Goal: Task Accomplishment & Management: Use online tool/utility

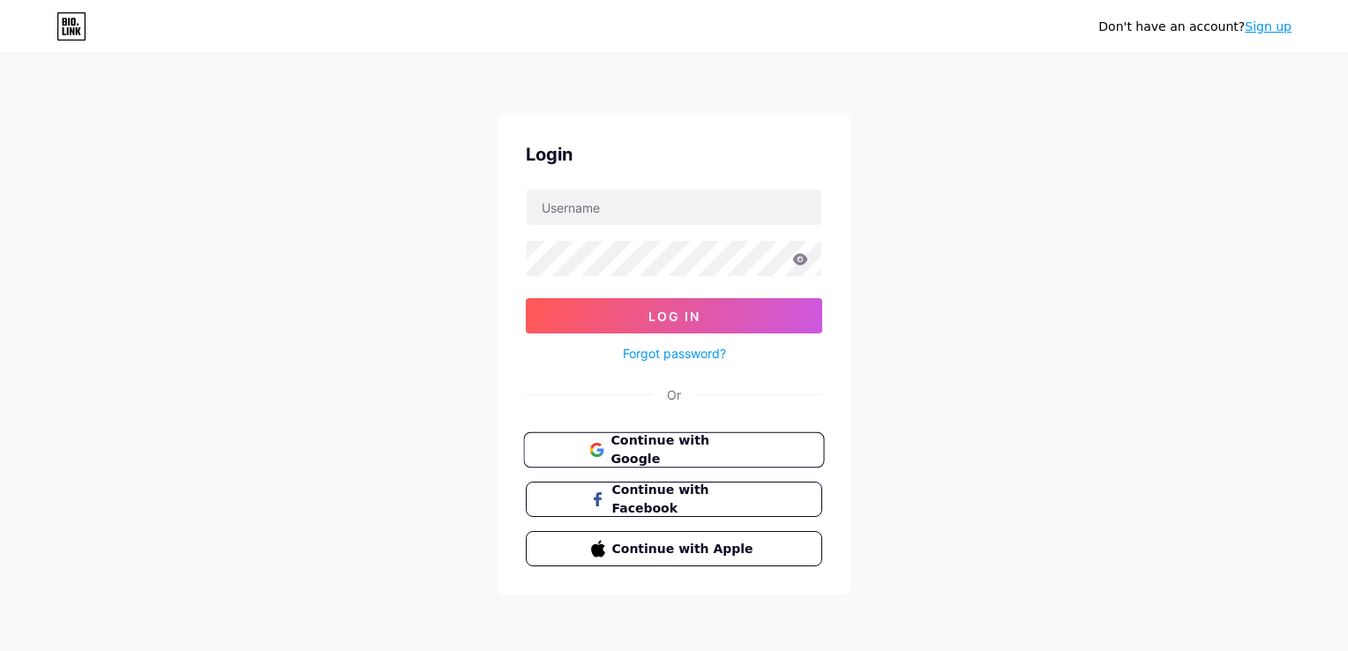
click at [692, 454] on span "Continue with Google" at bounding box center [684, 451] width 147 height 38
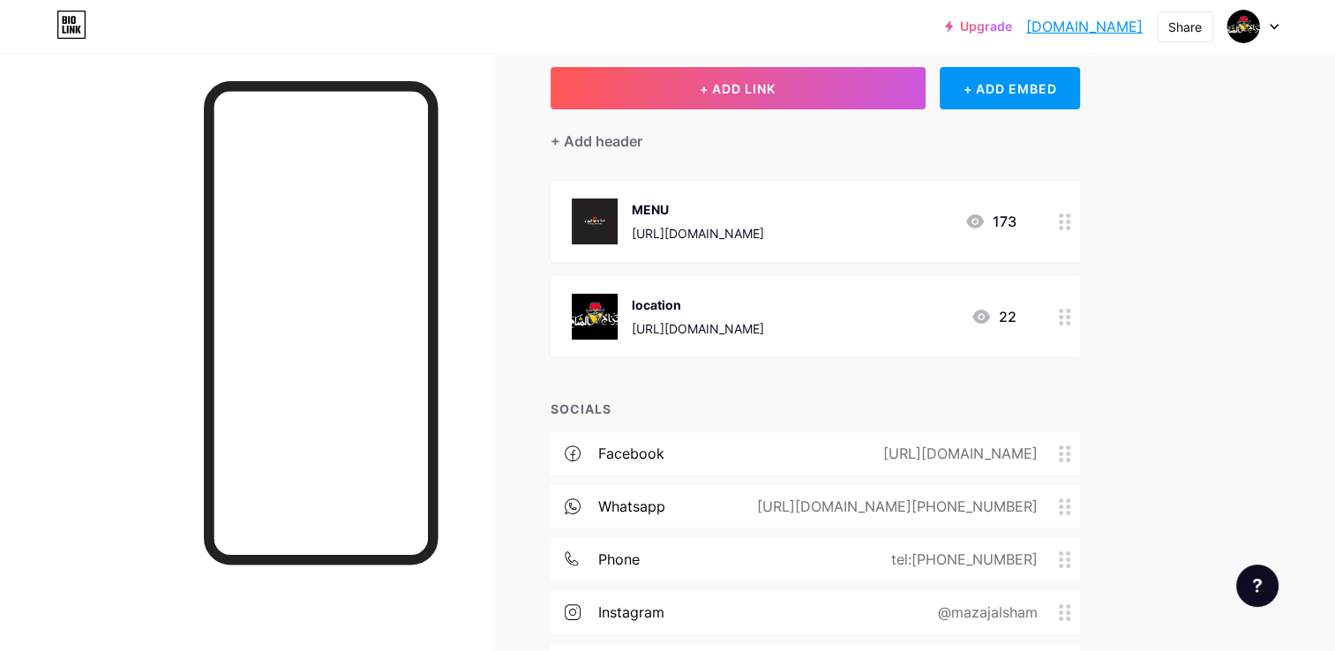
scroll to position [95, 0]
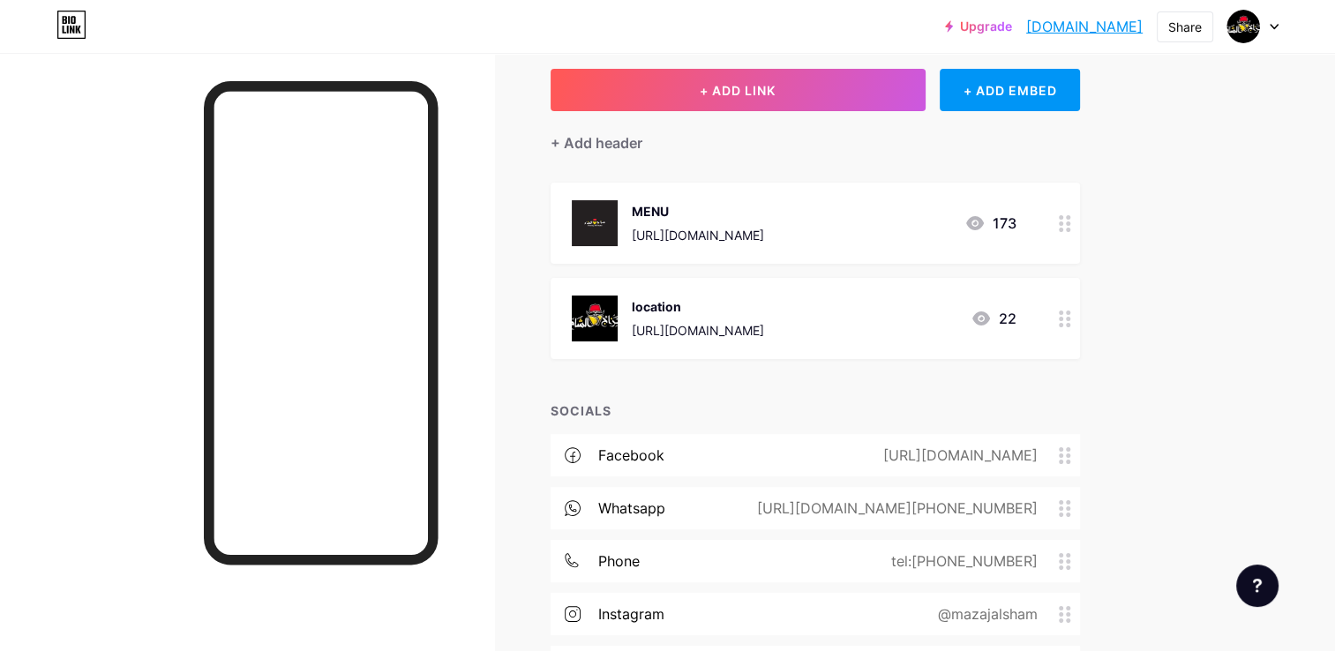
click at [764, 228] on div "[URL][DOMAIN_NAME]" at bounding box center [698, 235] width 132 height 19
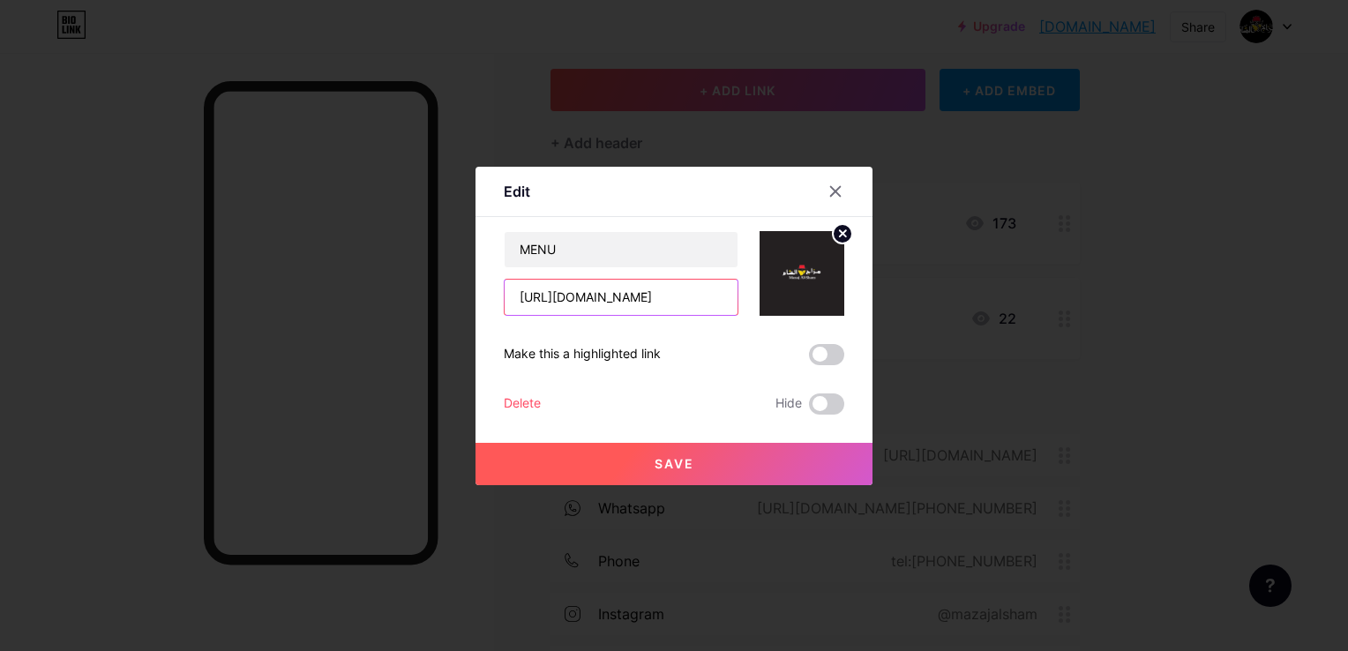
click at [611, 296] on input "[URL][DOMAIN_NAME]" at bounding box center [621, 297] width 233 height 35
click at [582, 297] on input "[URL][DOMAIN_NAME]" at bounding box center [621, 297] width 233 height 35
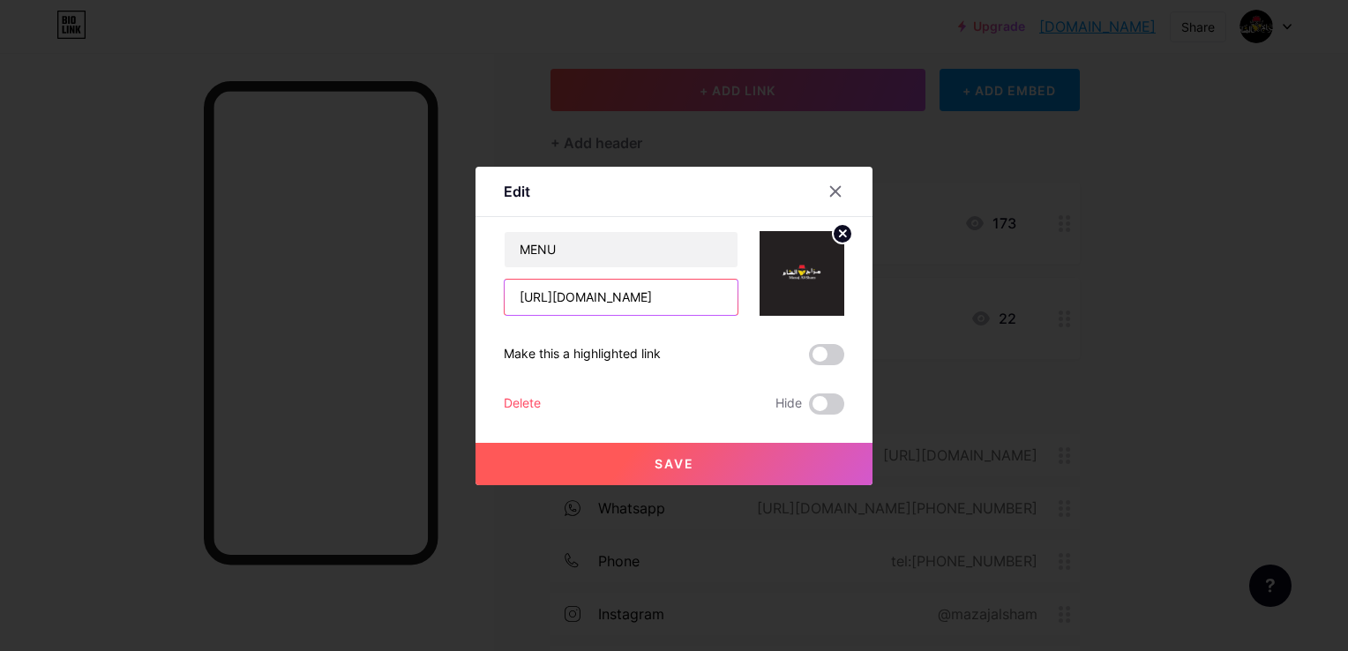
click at [582, 297] on input "[URL][DOMAIN_NAME]" at bounding box center [621, 297] width 233 height 35
click at [988, 37] on div at bounding box center [674, 325] width 1348 height 651
